Goal: Information Seeking & Learning: Learn about a topic

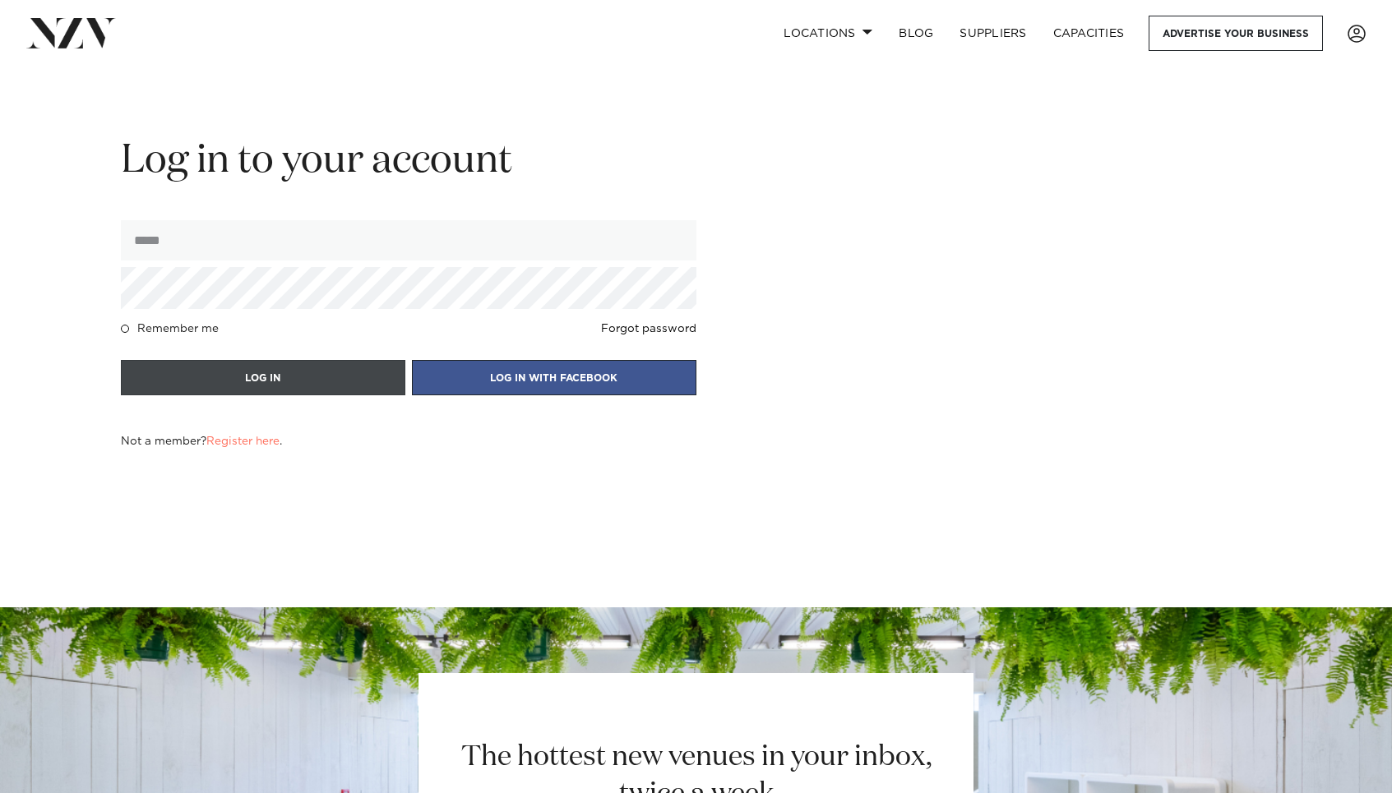
type input "**********"
click at [218, 376] on button "LOG IN" at bounding box center [263, 377] width 284 height 35
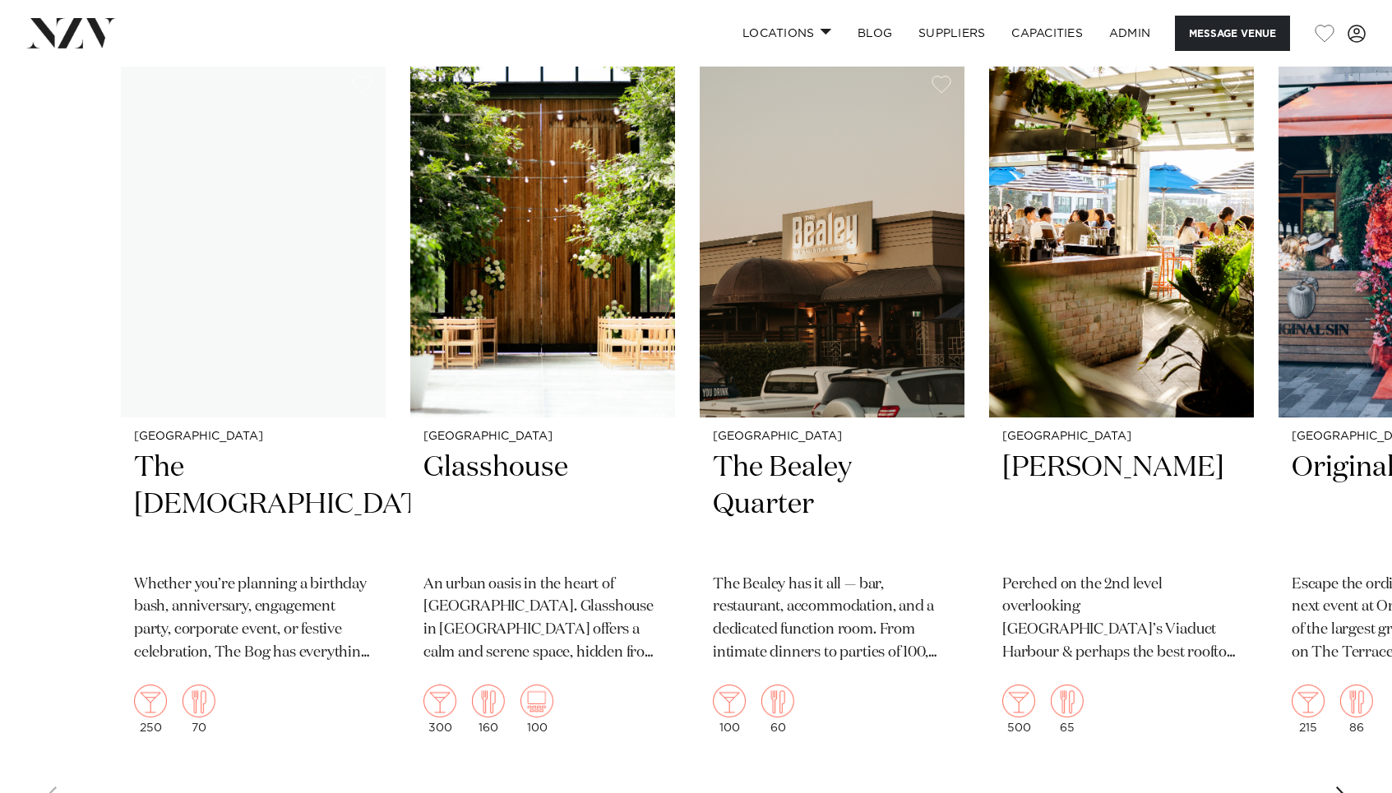
scroll to position [2306, 0]
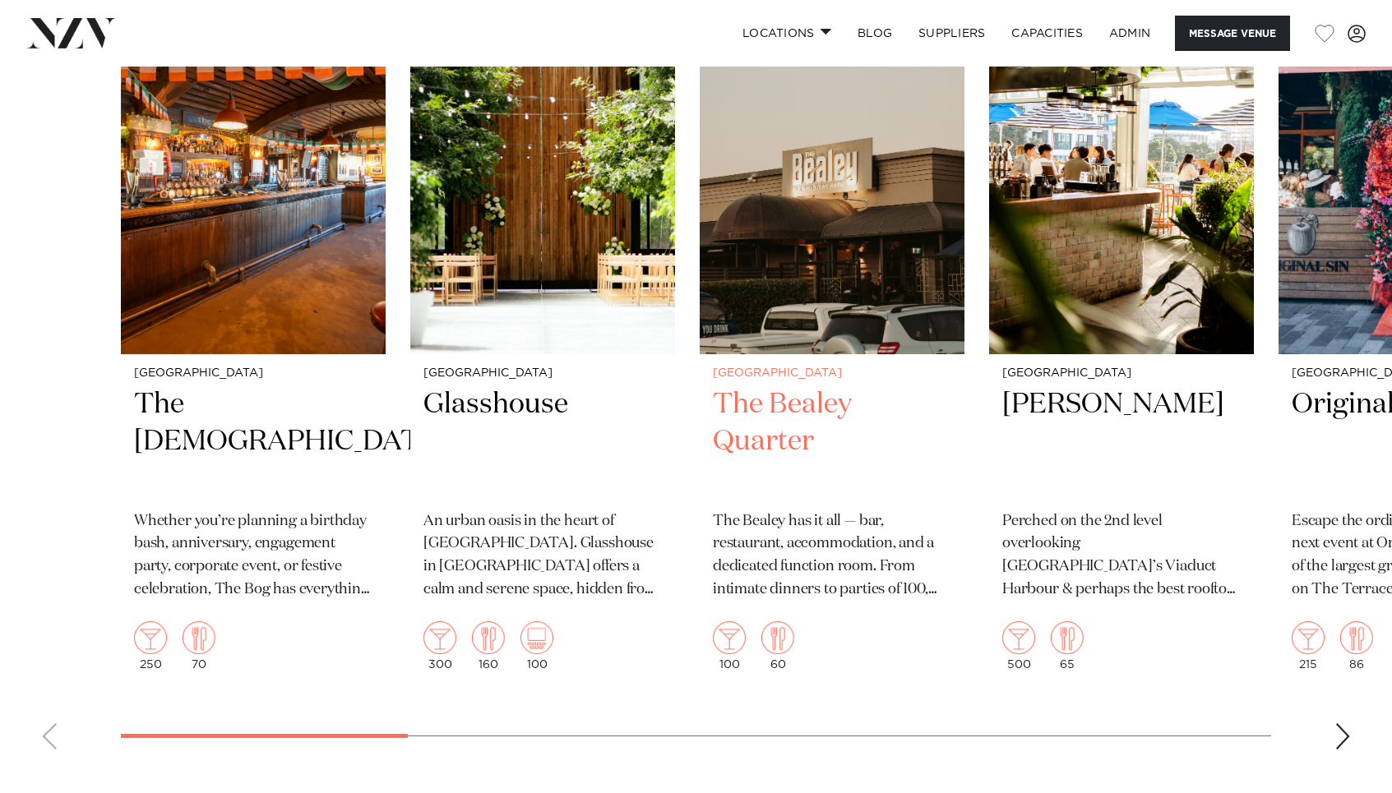
click at [798, 281] on img "3 / 16" at bounding box center [832, 176] width 265 height 355
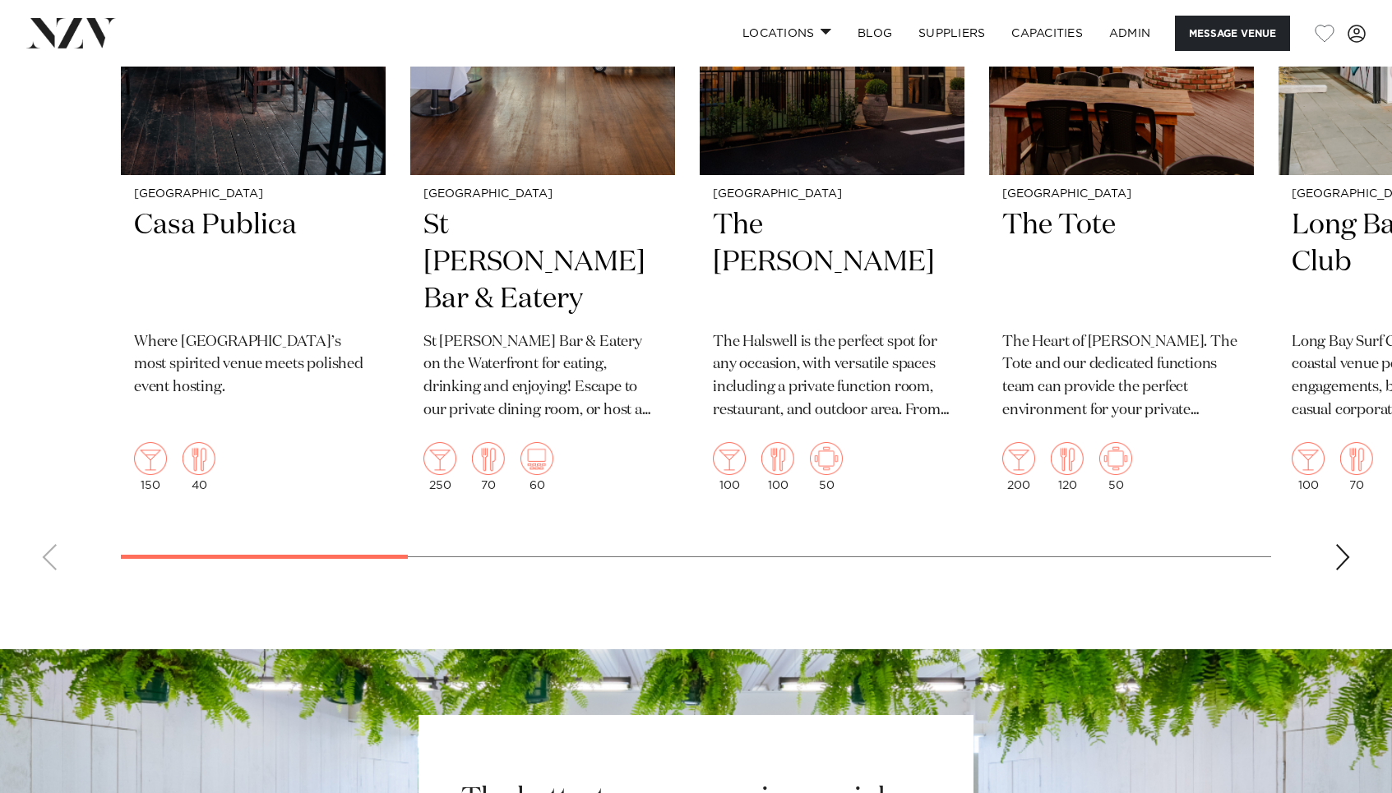
scroll to position [2556, 0]
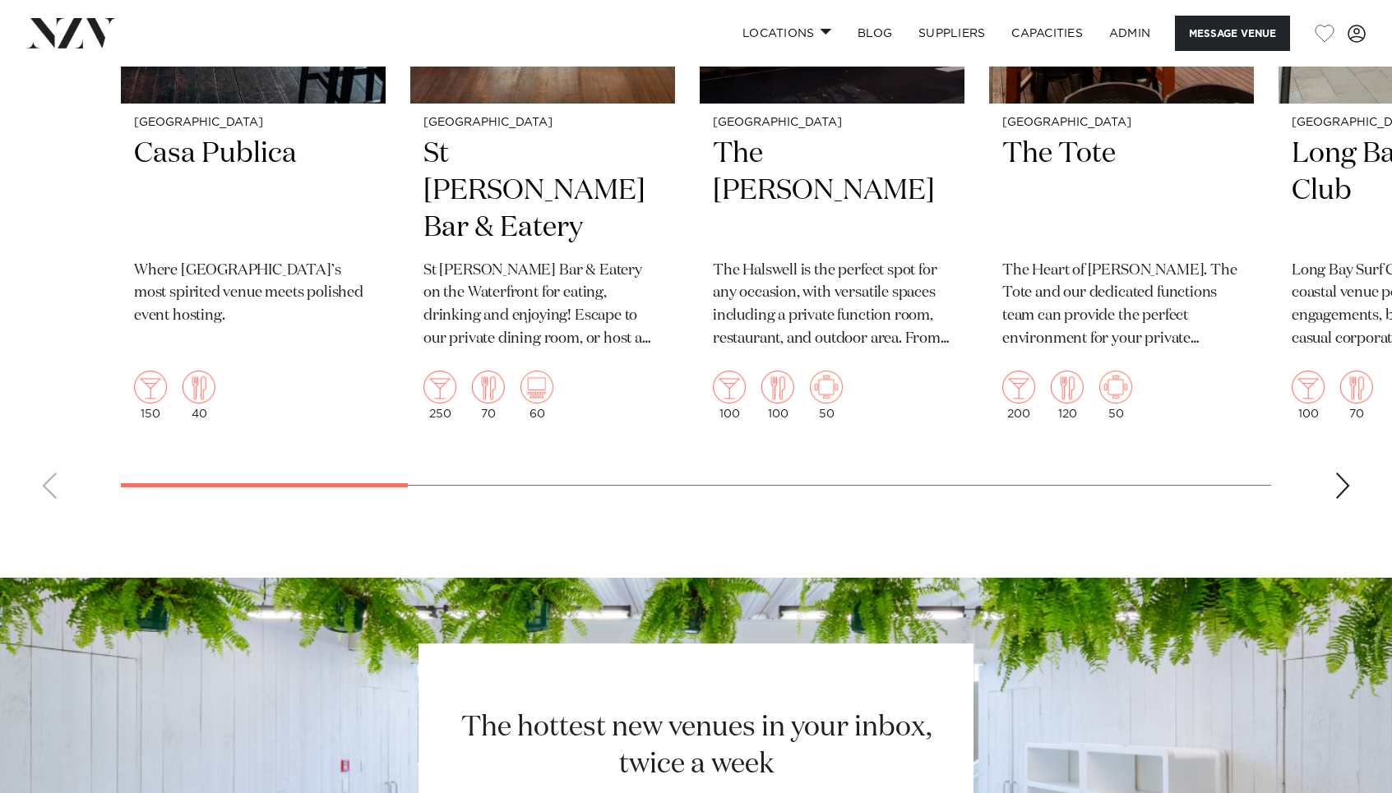
click at [1338, 492] on div "Next slide" at bounding box center [1342, 486] width 16 height 26
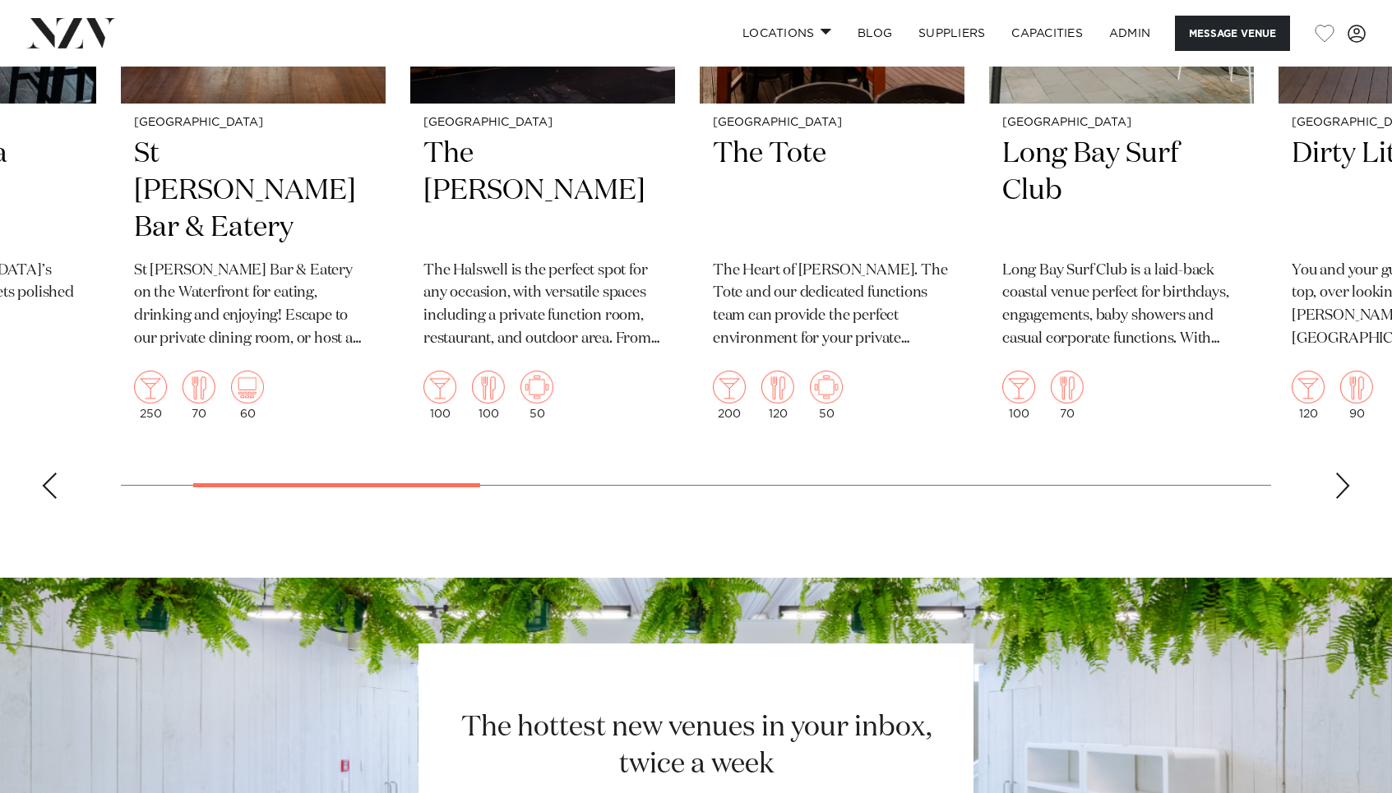
click at [1338, 492] on div "Next slide" at bounding box center [1342, 486] width 16 height 26
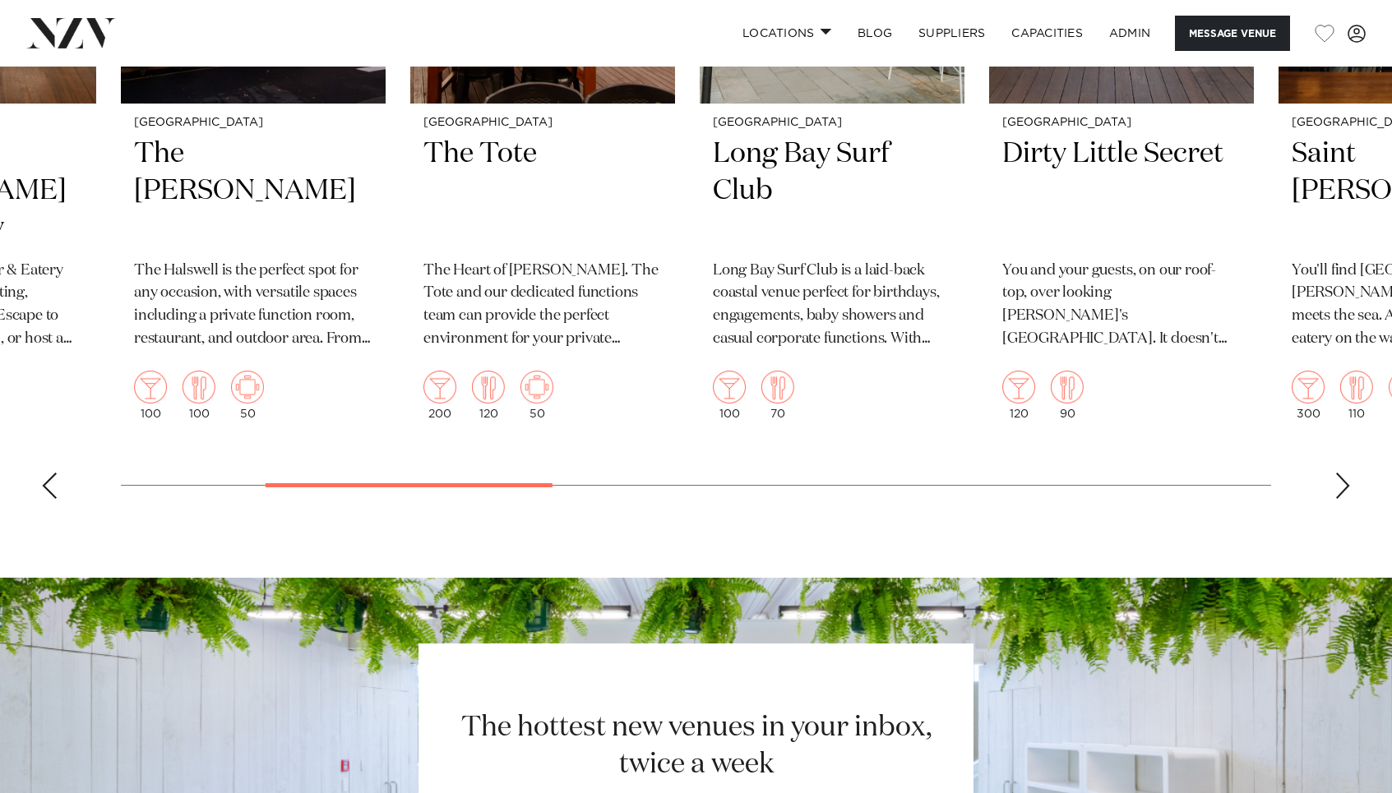
click at [1338, 492] on div "Next slide" at bounding box center [1342, 486] width 16 height 26
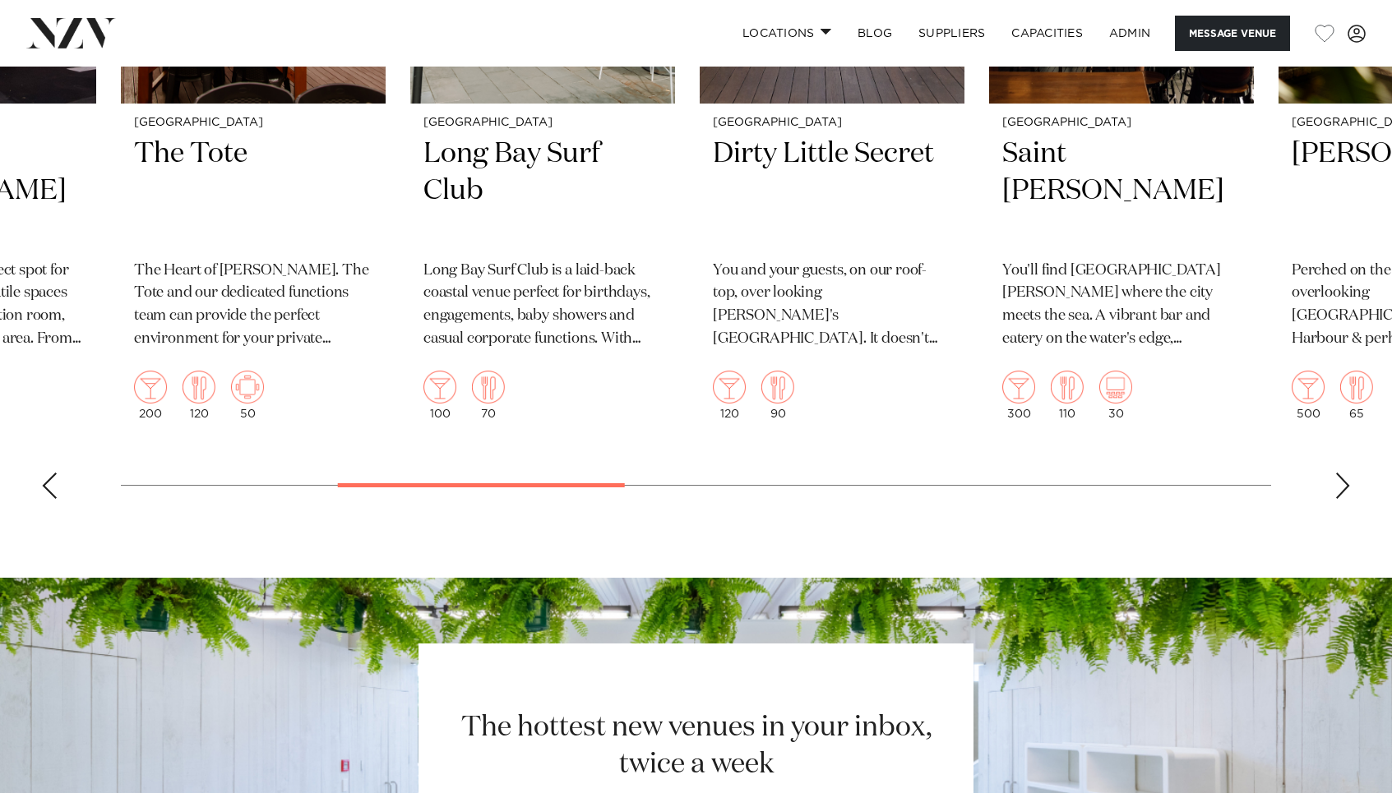
click at [1338, 492] on div "Next slide" at bounding box center [1342, 486] width 16 height 26
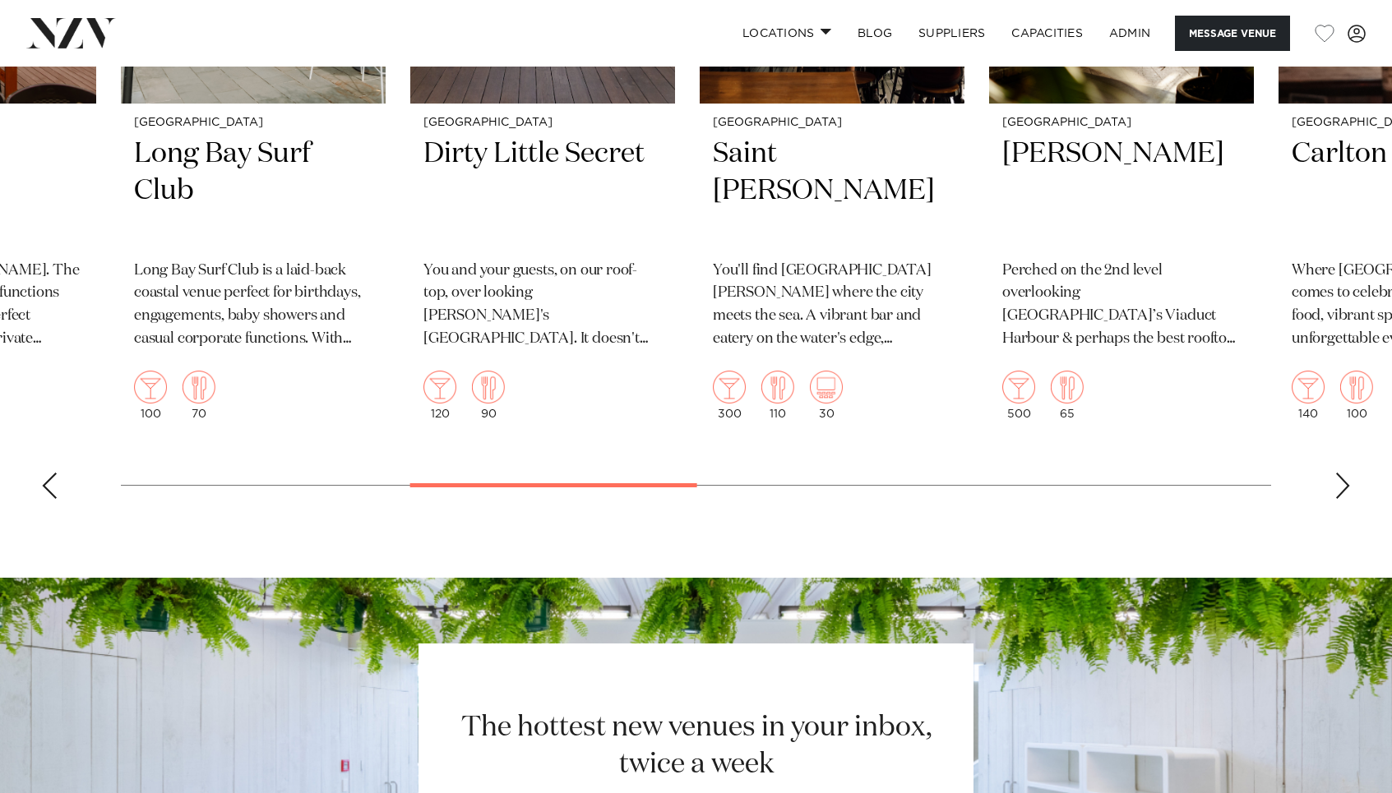
click at [1338, 492] on div "Next slide" at bounding box center [1342, 486] width 16 height 26
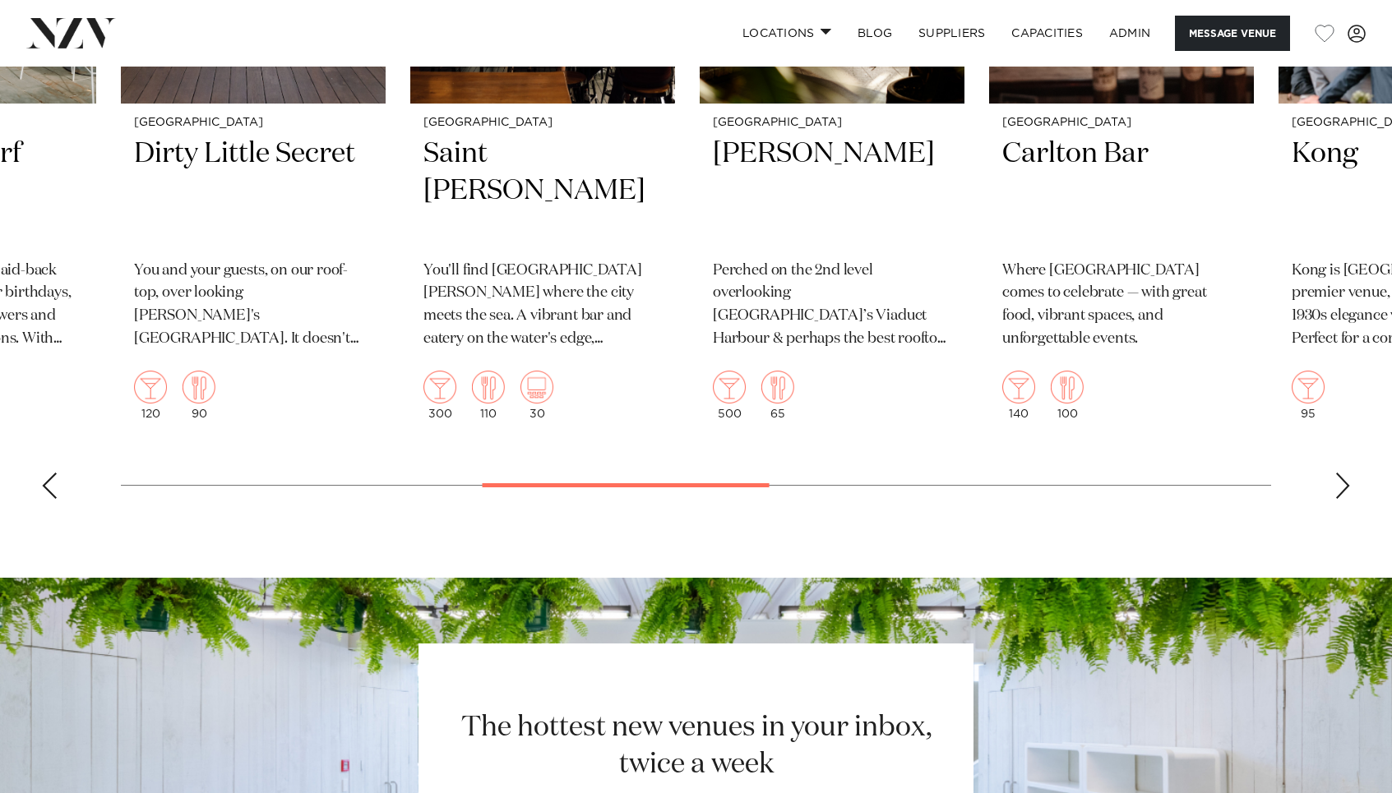
click at [1338, 492] on div "Next slide" at bounding box center [1342, 486] width 16 height 26
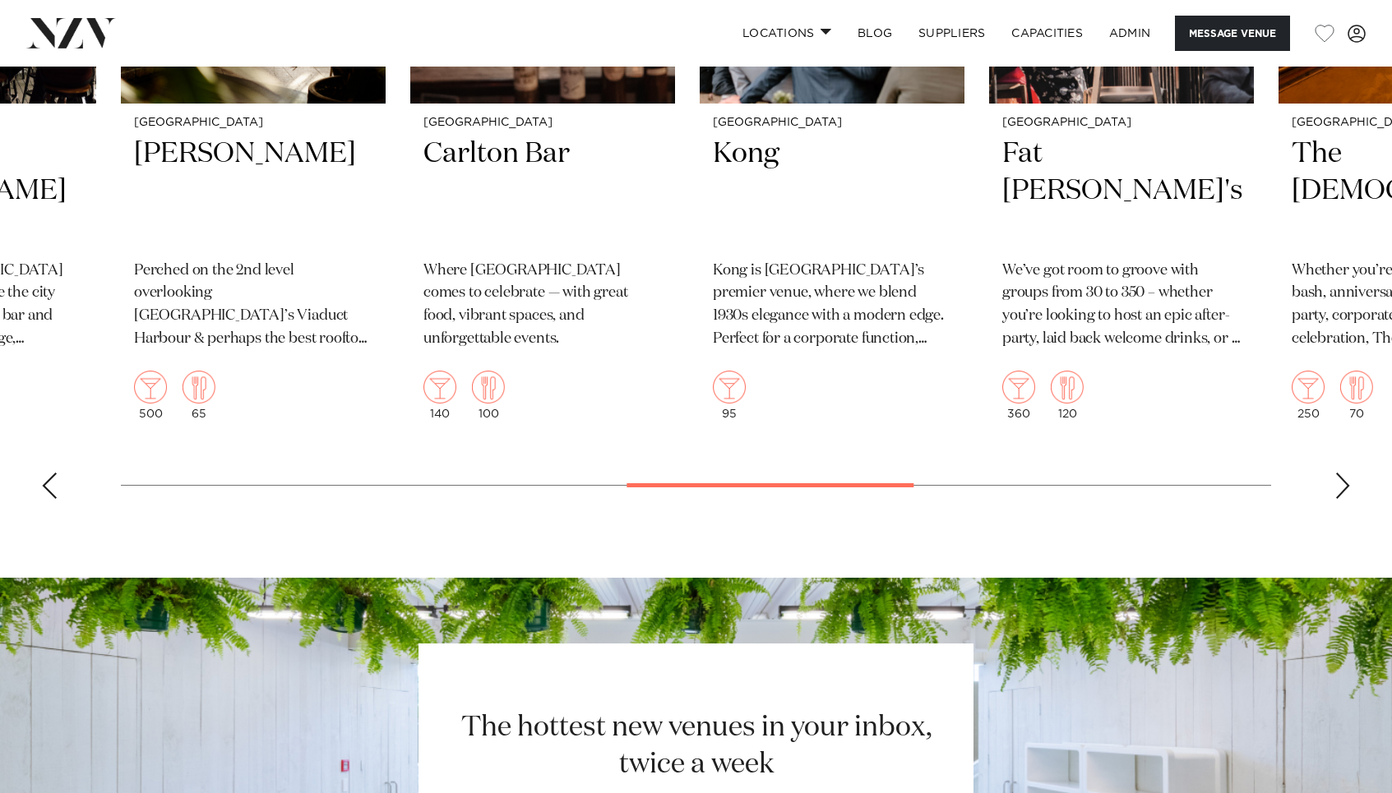
click at [1338, 492] on div "Next slide" at bounding box center [1342, 486] width 16 height 26
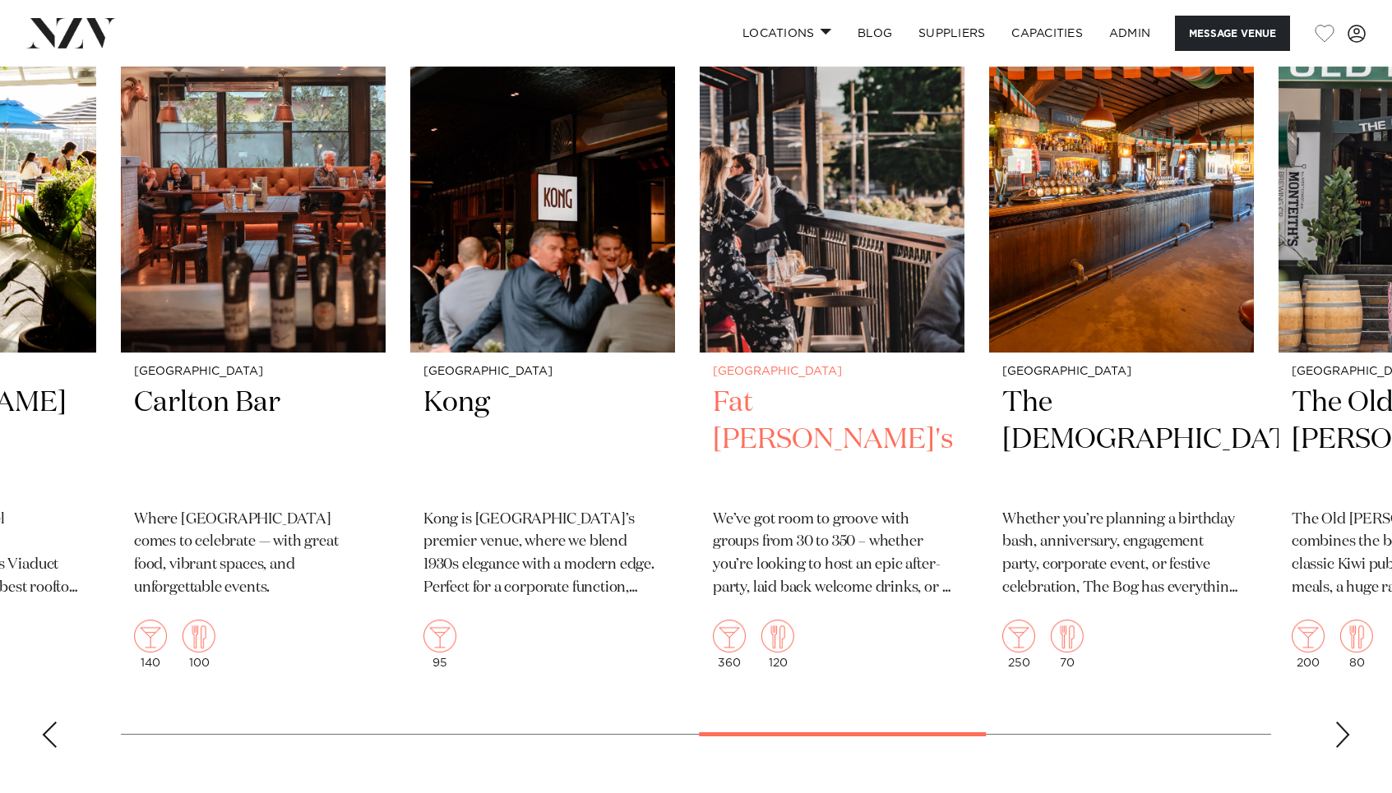
scroll to position [2183, 0]
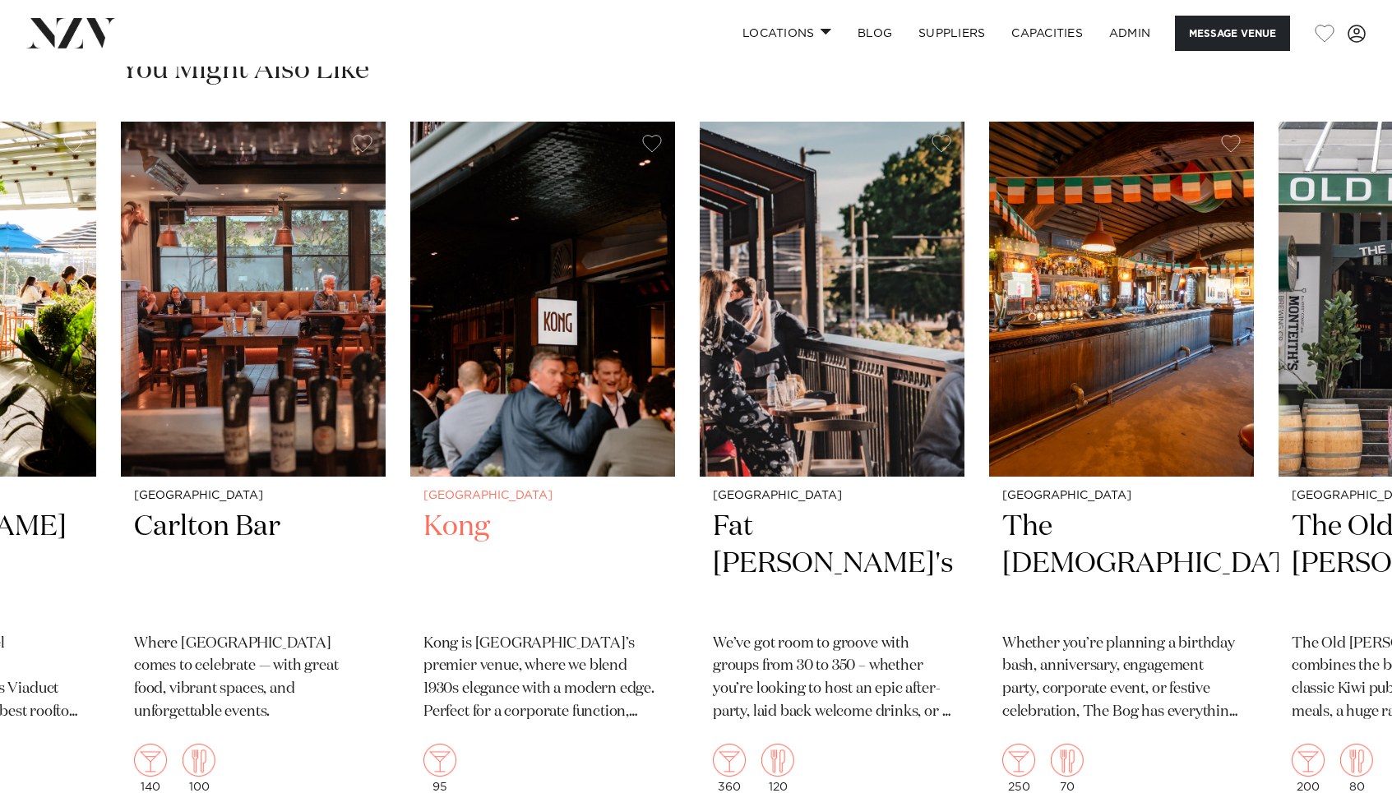
click at [589, 432] on img "10 / 16" at bounding box center [542, 299] width 265 height 355
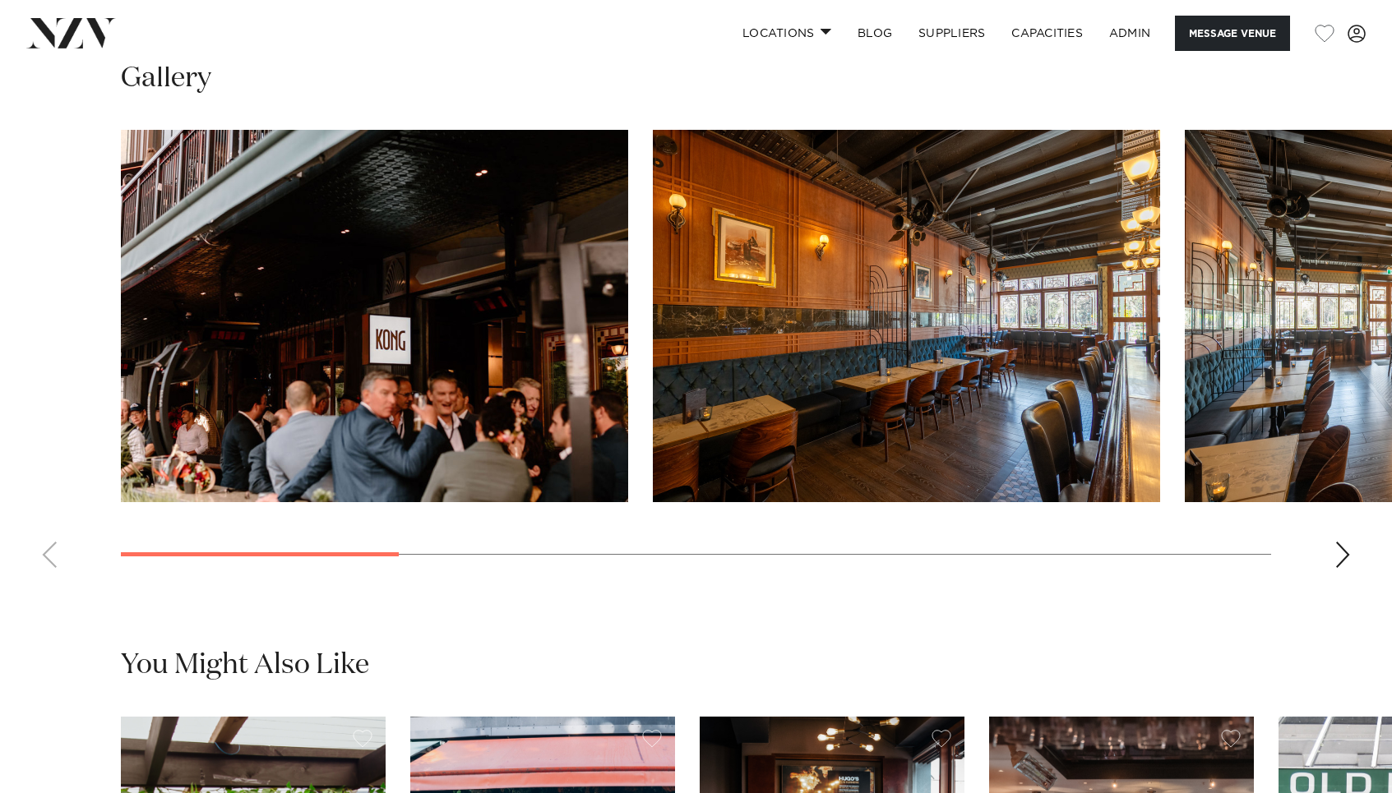
scroll to position [1651, 0]
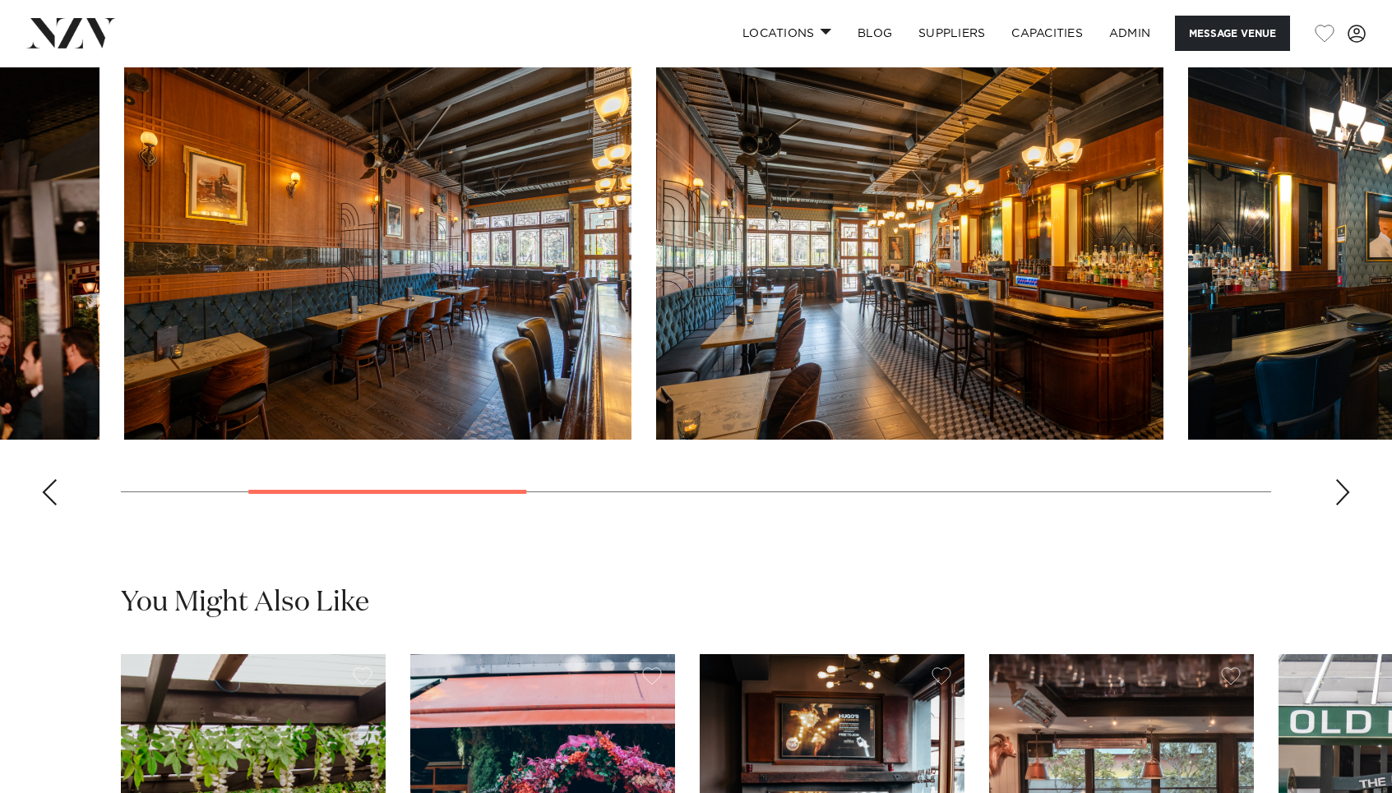
click at [124, 307] on img "2 / 9" at bounding box center [377, 253] width 507 height 372
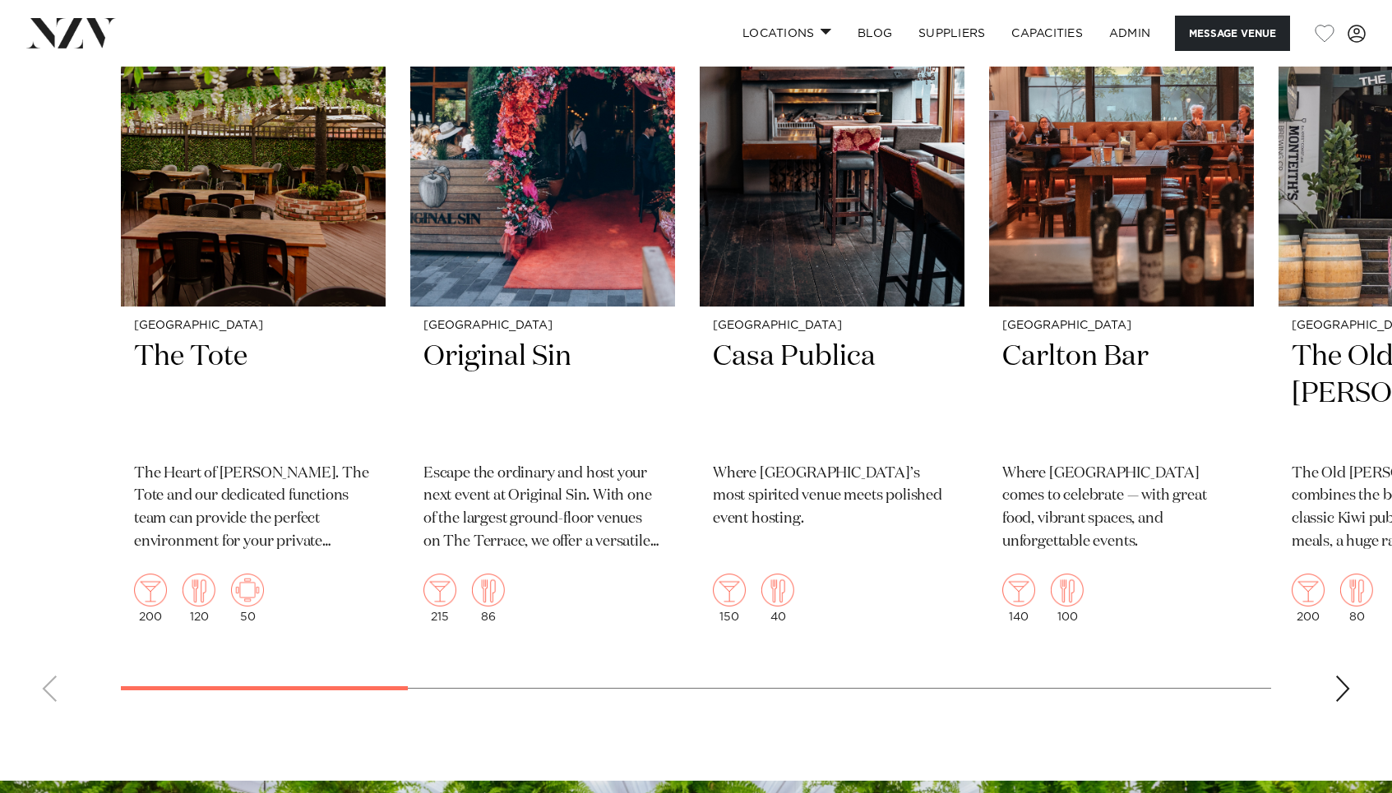
scroll to position [2353, 0]
click at [1341, 698] on div "Next slide" at bounding box center [1342, 689] width 16 height 26
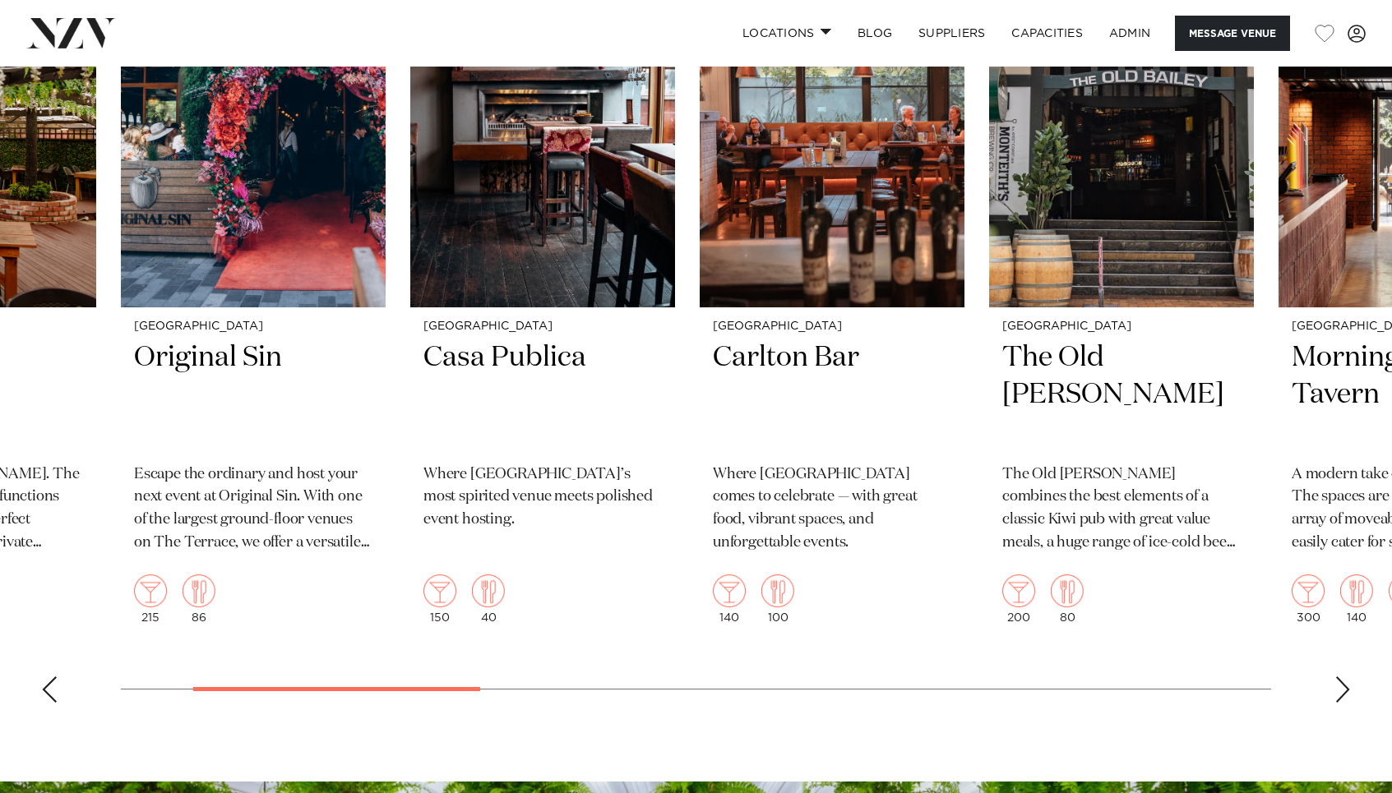
click at [1341, 698] on div "Next slide" at bounding box center [1342, 689] width 16 height 26
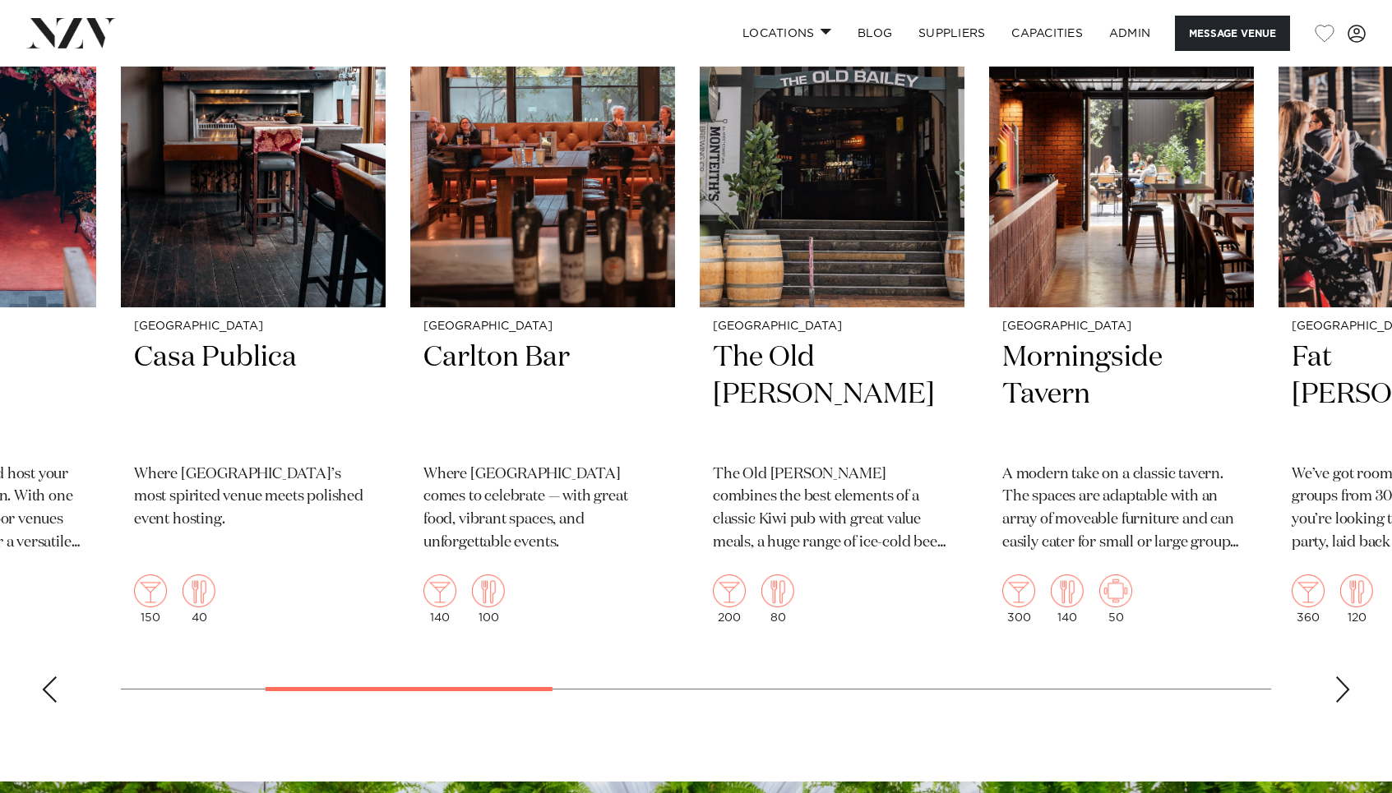
click at [1341, 698] on div "Next slide" at bounding box center [1342, 689] width 16 height 26
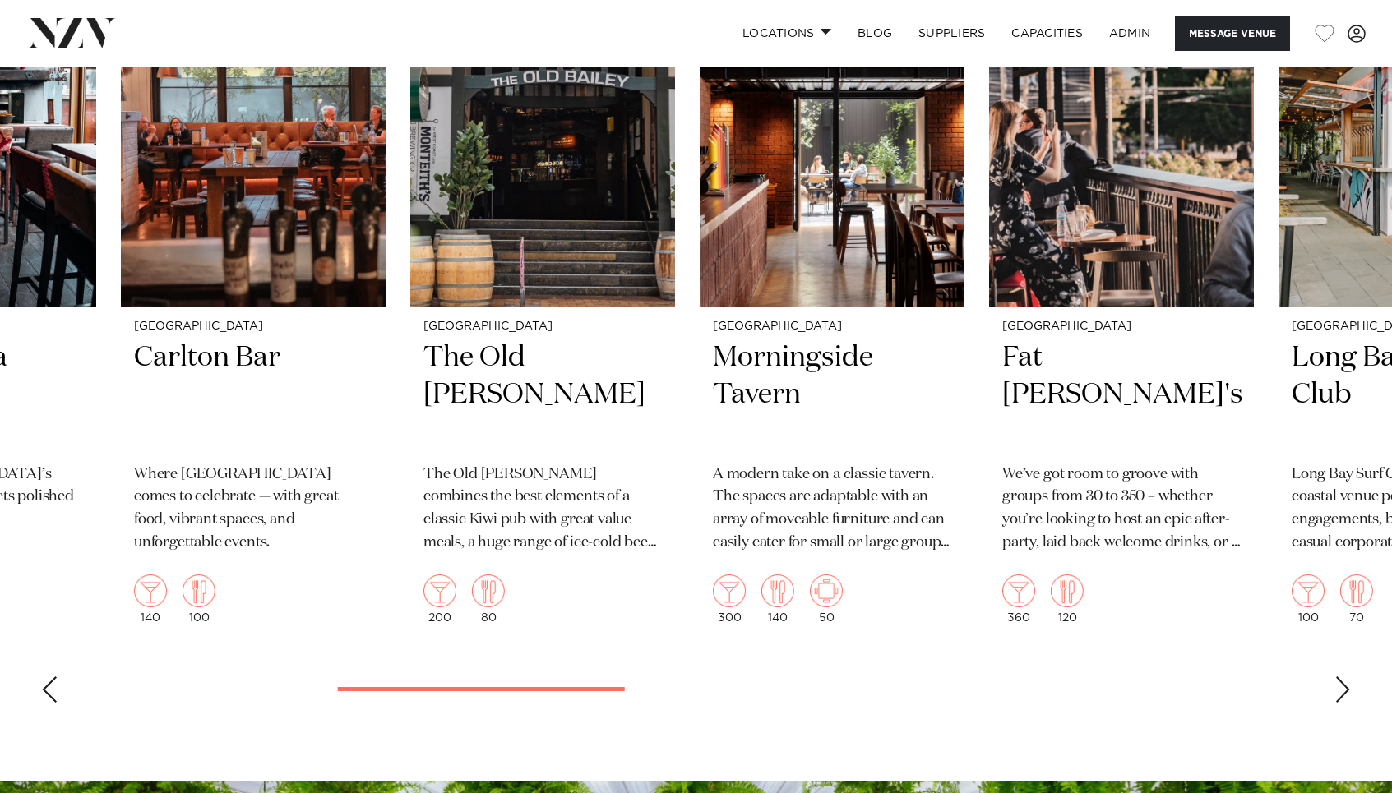
click at [54, 683] on div "Previous slide" at bounding box center [49, 689] width 16 height 26
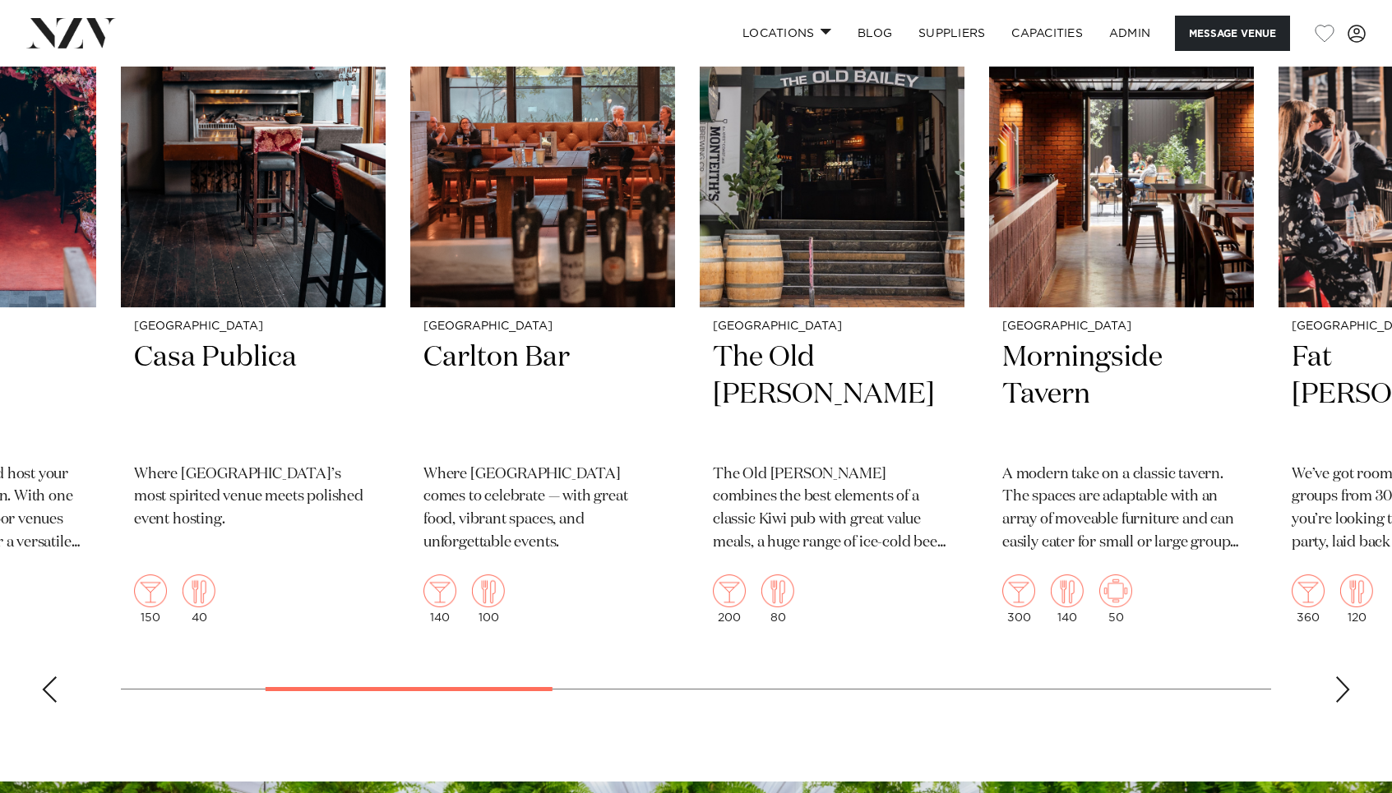
click at [56, 682] on div "Previous slide" at bounding box center [49, 689] width 16 height 26
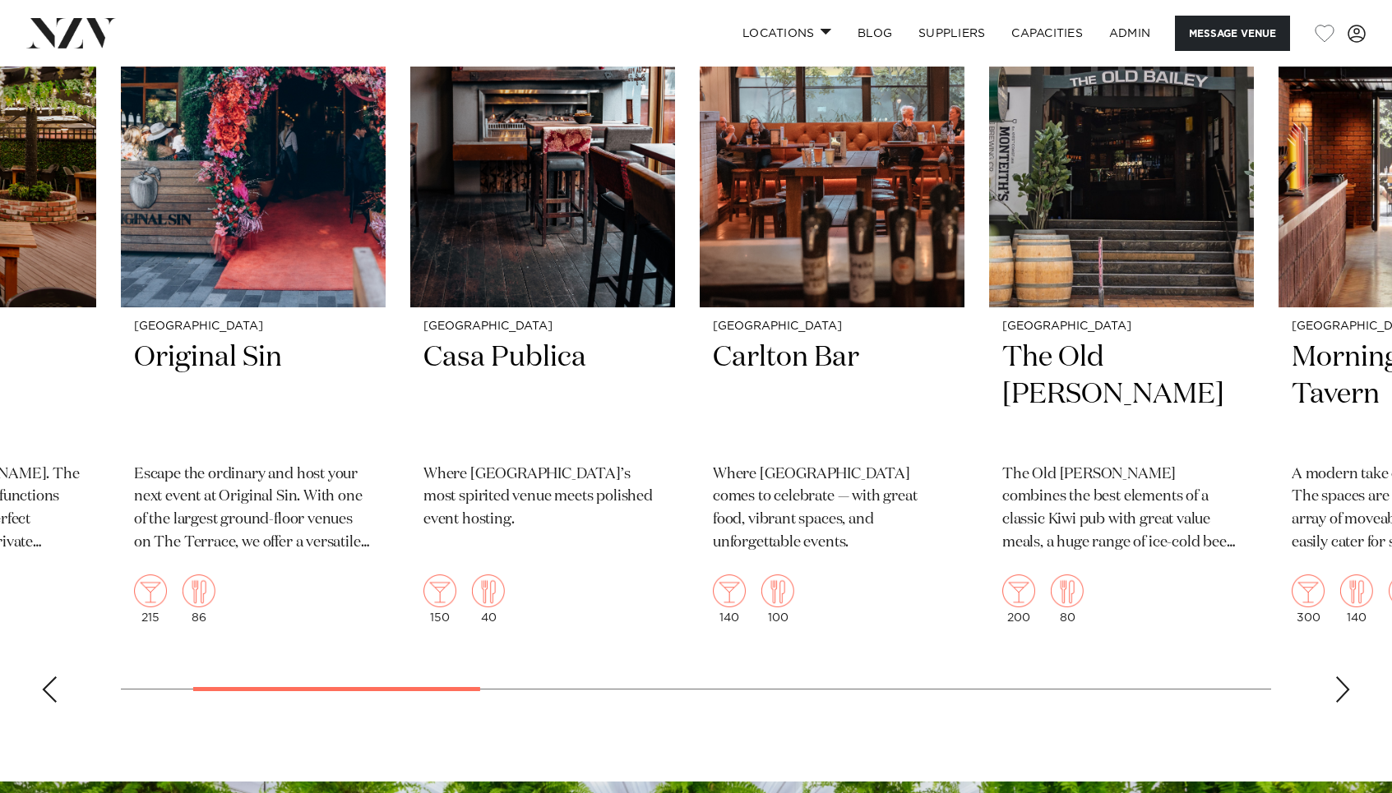
click at [56, 682] on div "Previous slide" at bounding box center [49, 689] width 16 height 26
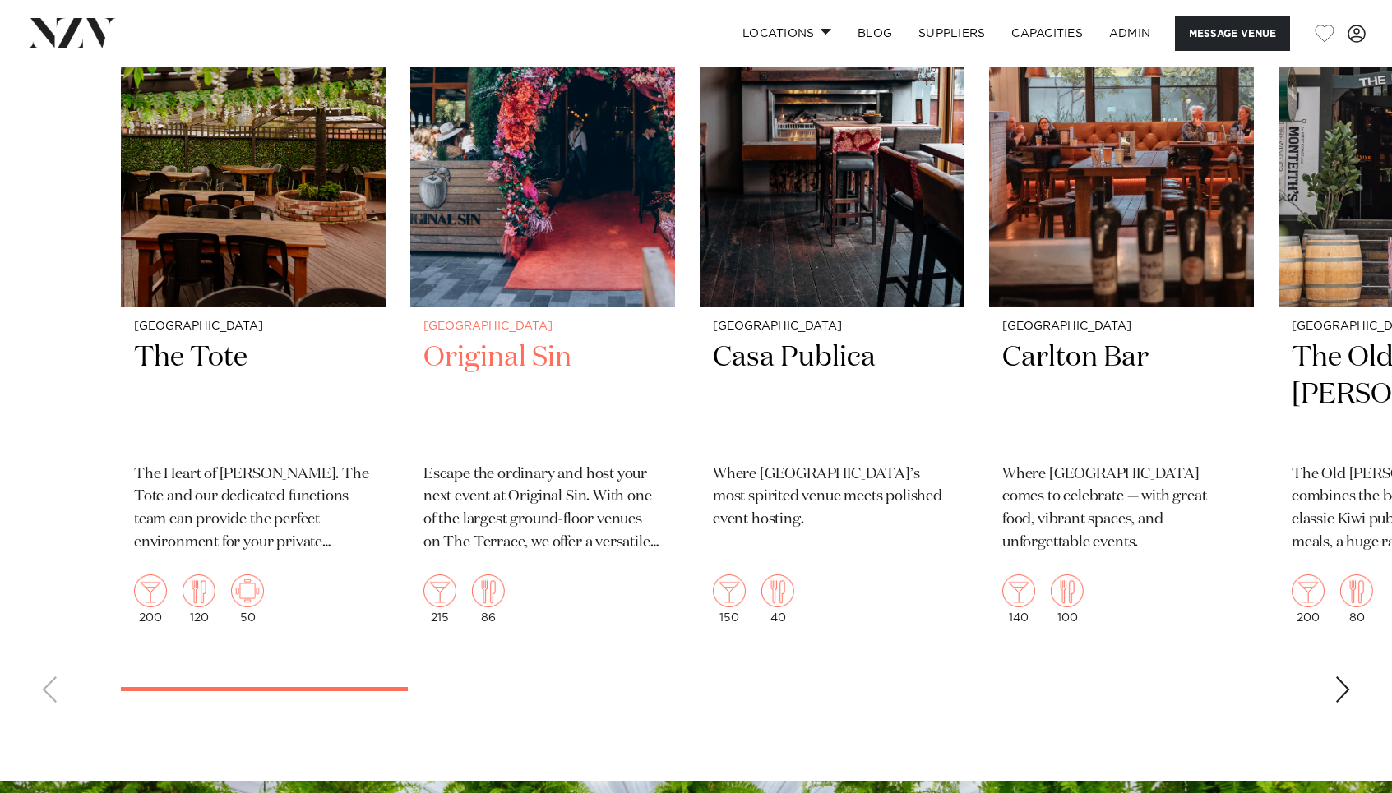
click at [473, 184] on img "2 / 16" at bounding box center [542, 129] width 265 height 355
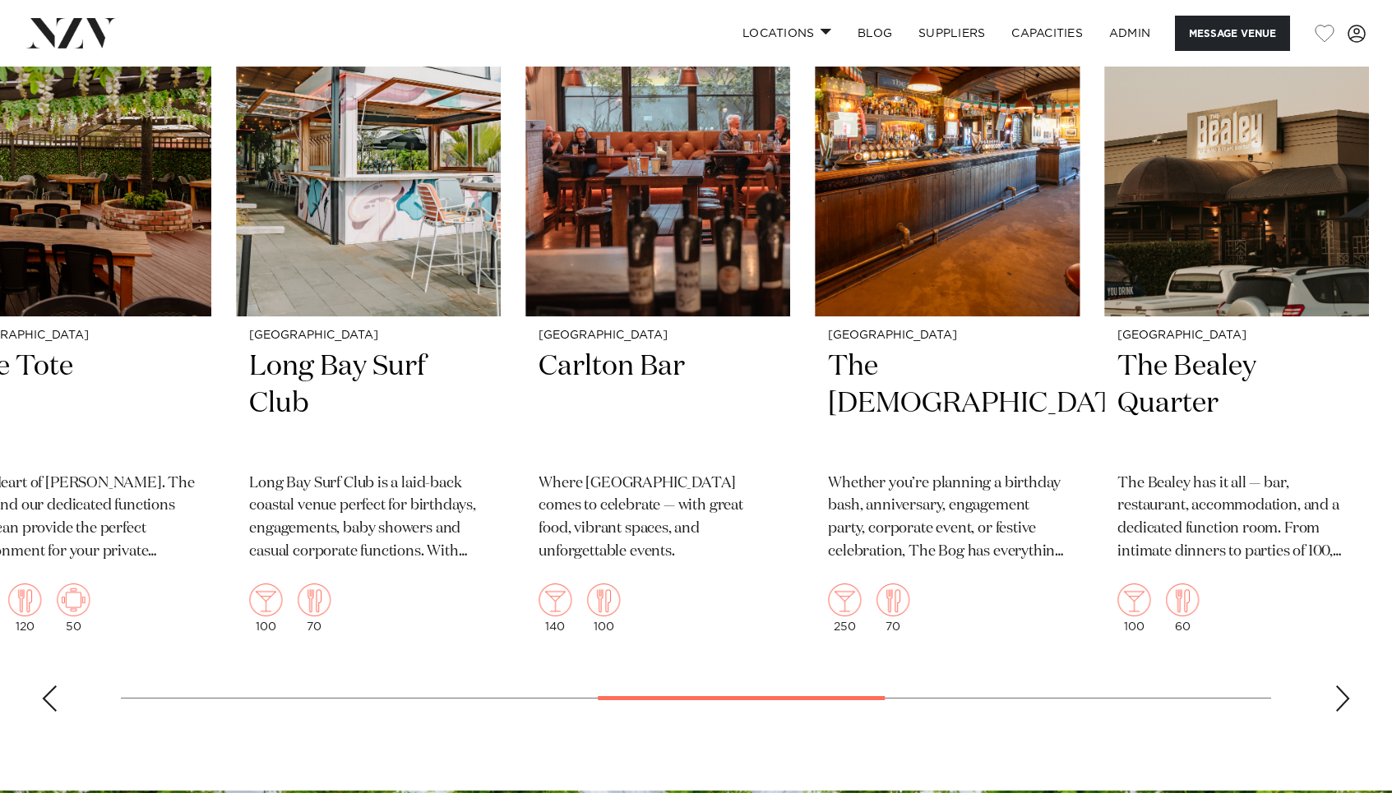
scroll to position [2345, 0]
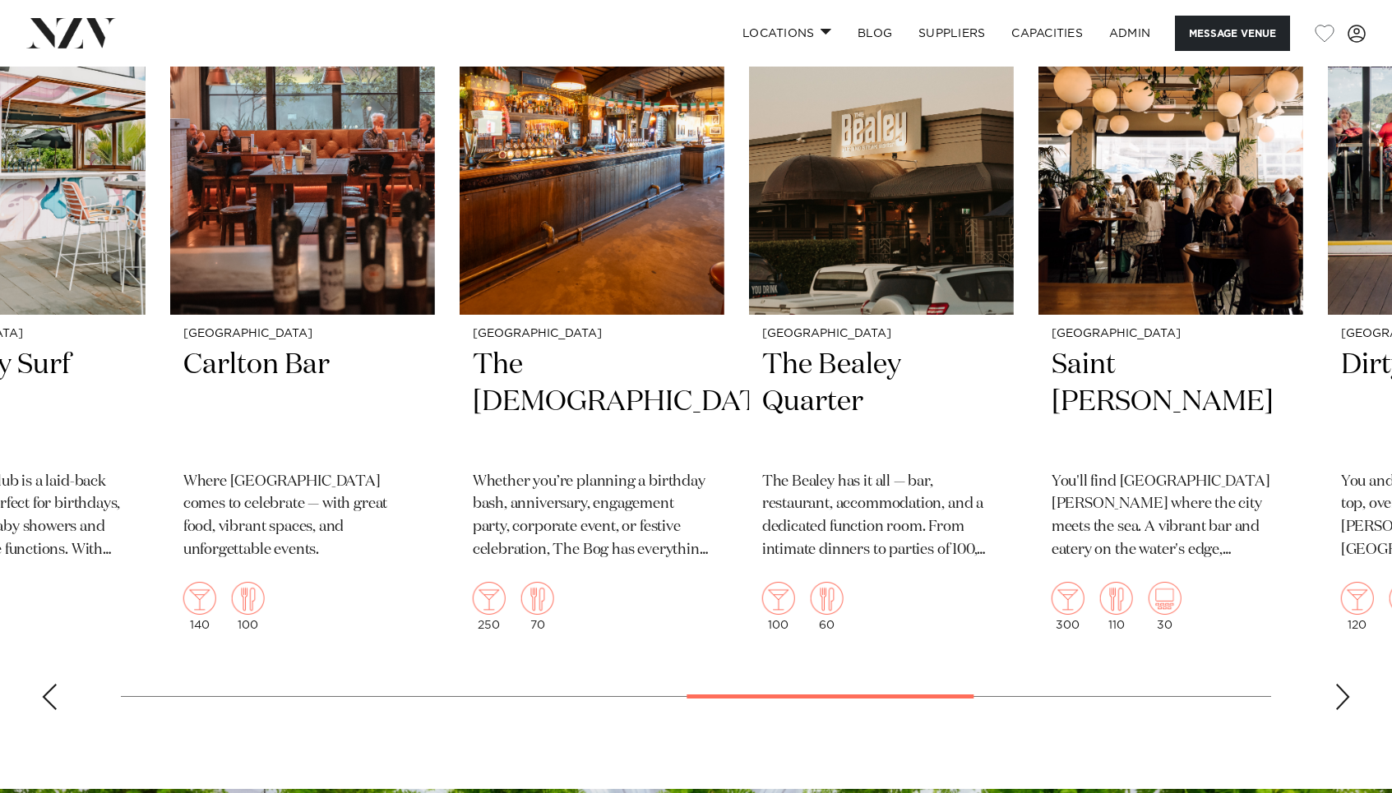
click at [917, 663] on swiper-container "Auckland Glasshouse An urban oasis in the heart of Auckland city. Glasshouse in…" at bounding box center [696, 342] width 1392 height 764
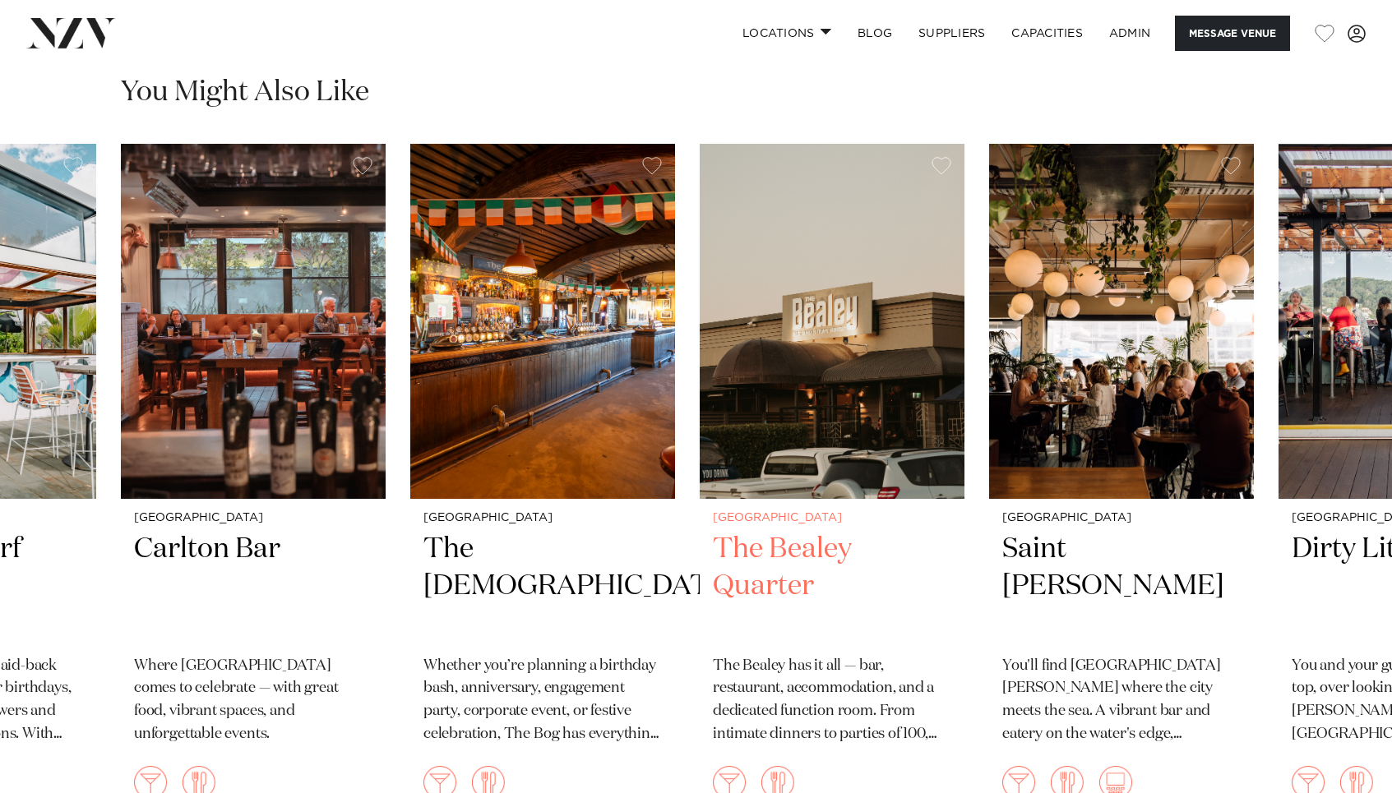
scroll to position [2121, 0]
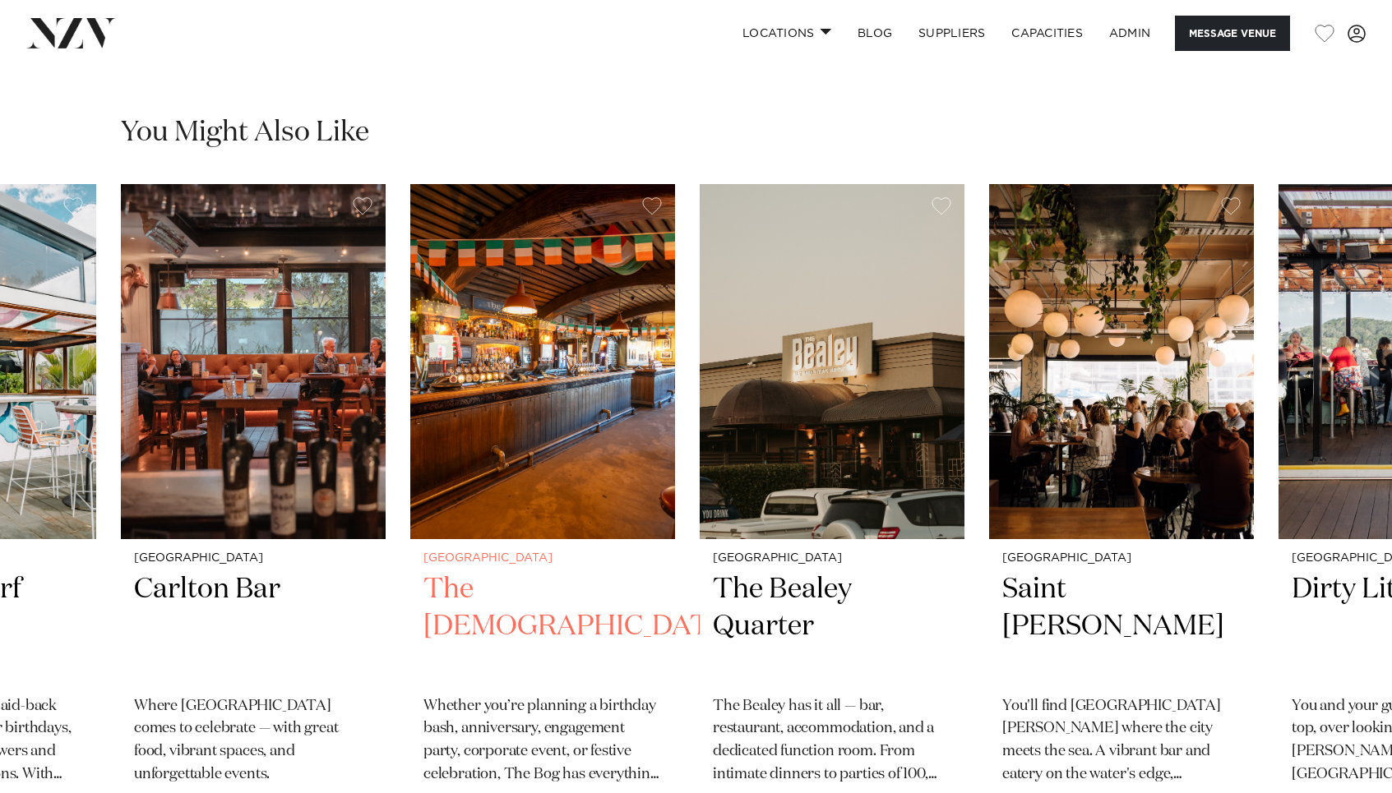
click at [607, 504] on img "10 / 16" at bounding box center [542, 361] width 265 height 355
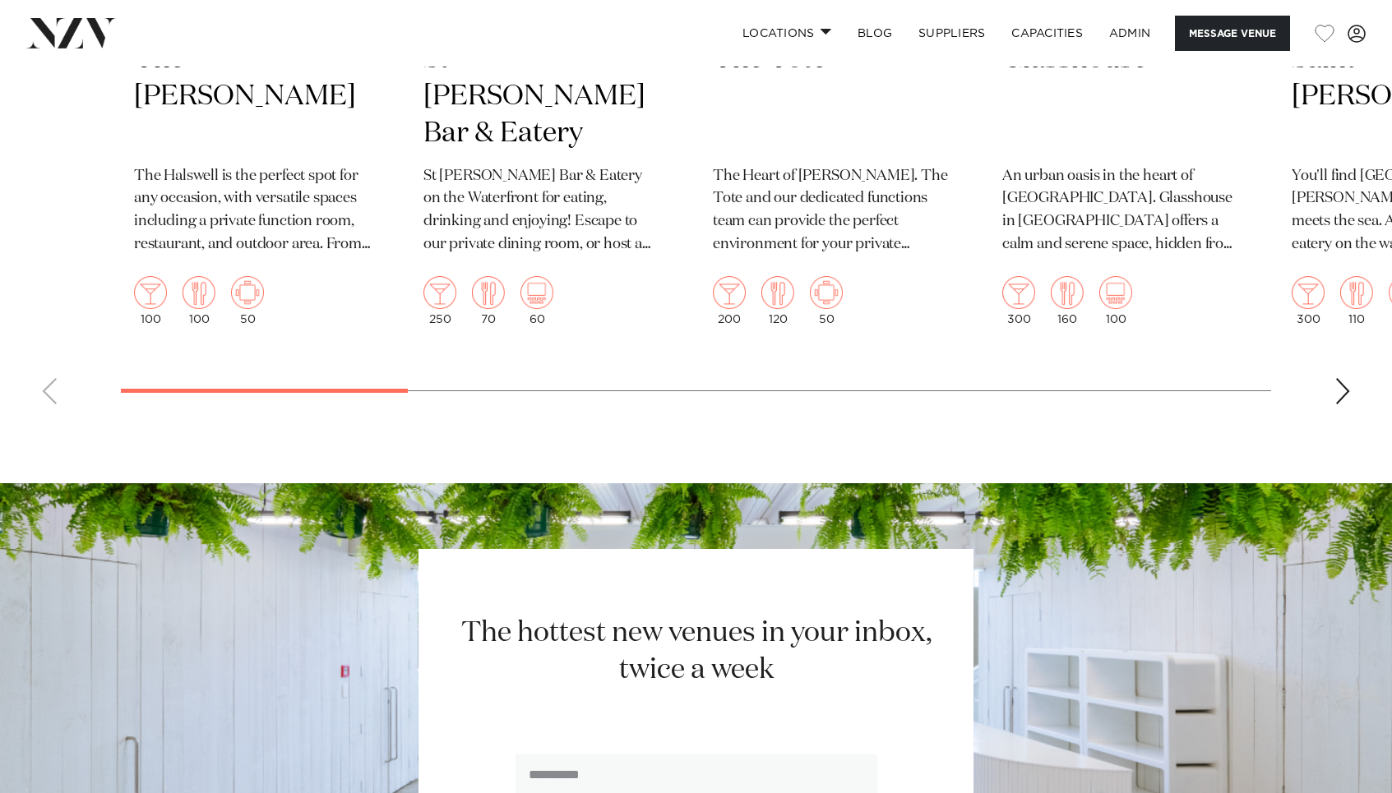
scroll to position [2675, 0]
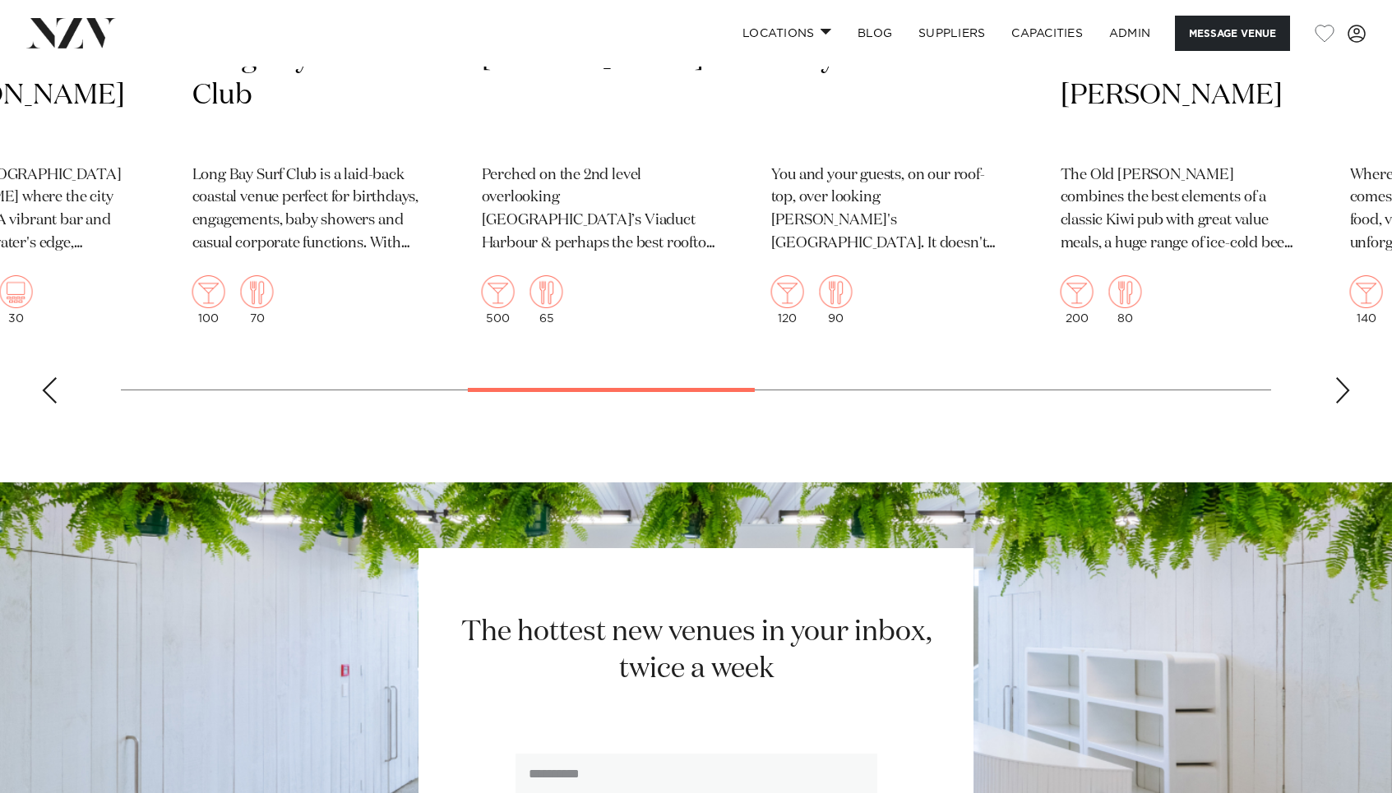
click at [707, 392] on div at bounding box center [611, 390] width 287 height 4
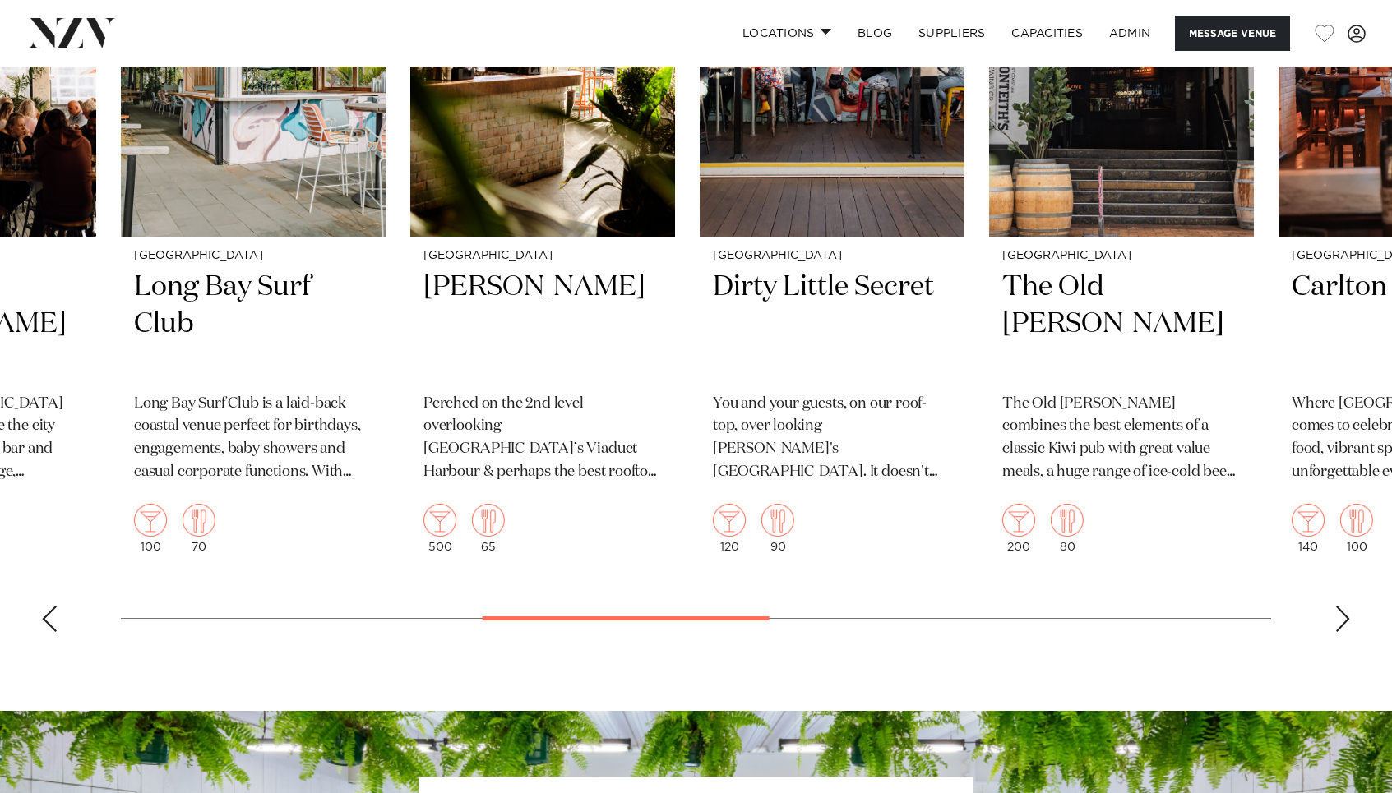
scroll to position [2485, 0]
